Goal: Task Accomplishment & Management: Manage account settings

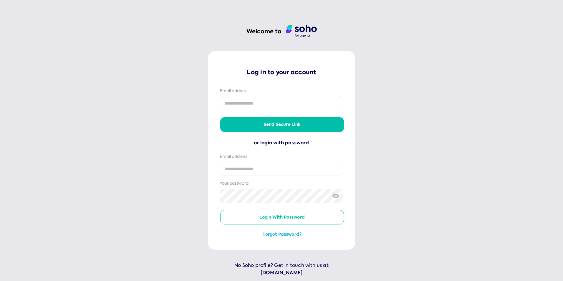
click at [258, 107] on input "email" at bounding box center [282, 103] width 124 height 14
type input "**********"
click at [263, 123] on button "Send secure link" at bounding box center [282, 124] width 124 height 14
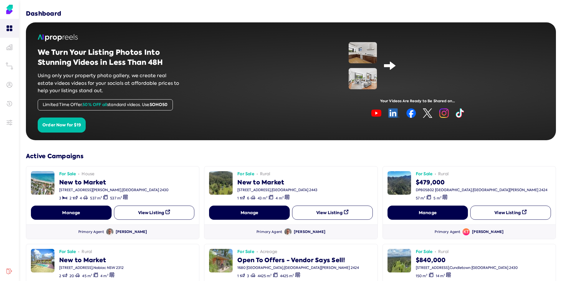
click at [168, 213] on icon at bounding box center [167, 211] width 5 height 5
